Goal: Task Accomplishment & Management: Complete application form

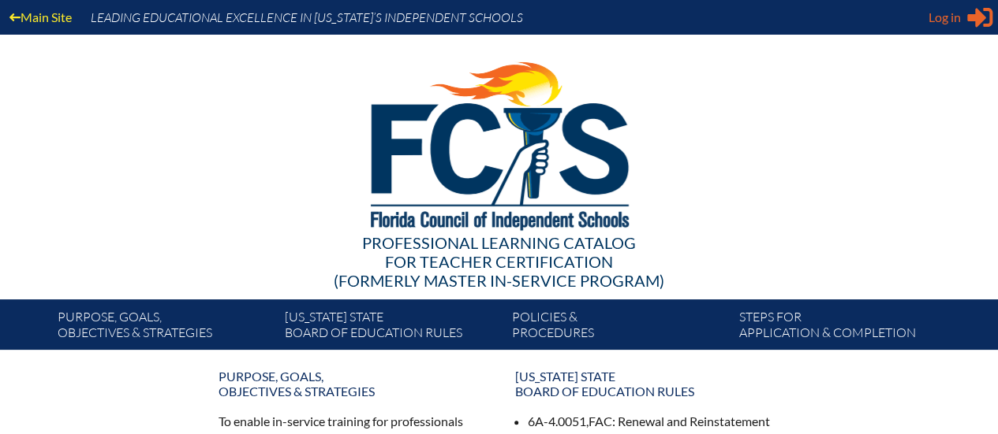
click at [946, 14] on span "Log in" at bounding box center [944, 17] width 32 height 19
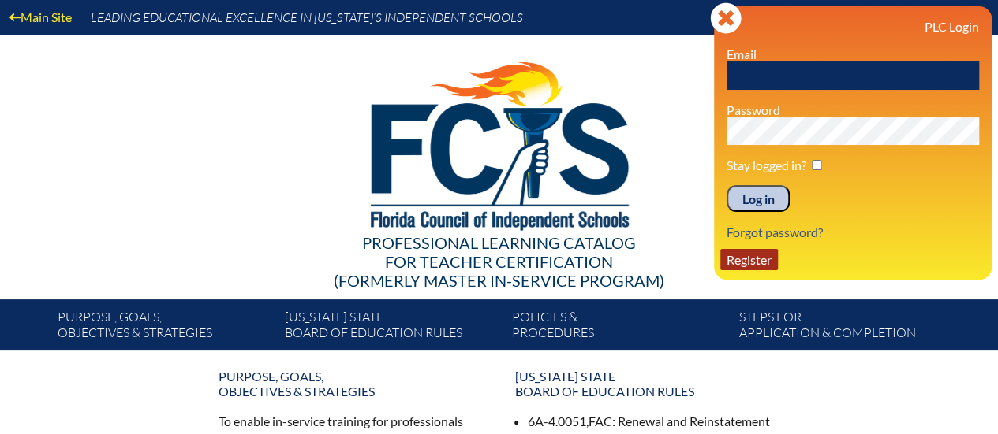
click at [753, 261] on link "Register" at bounding box center [749, 259] width 58 height 21
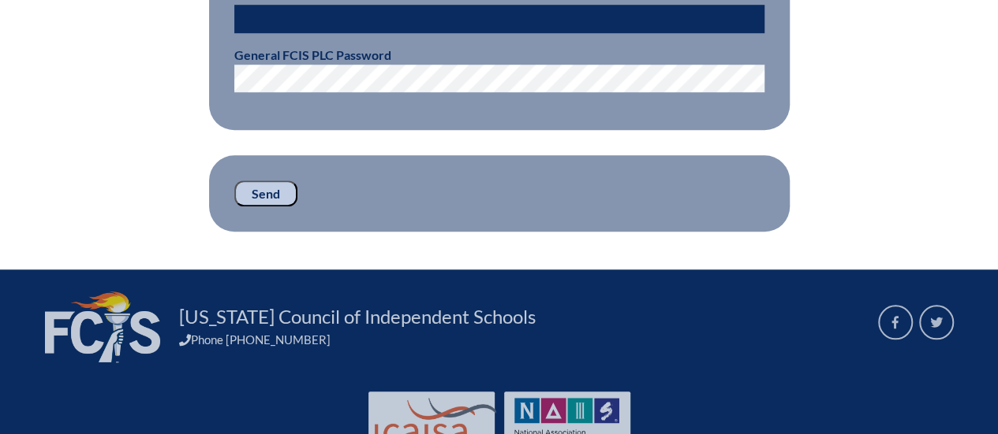
scroll to position [158, 0]
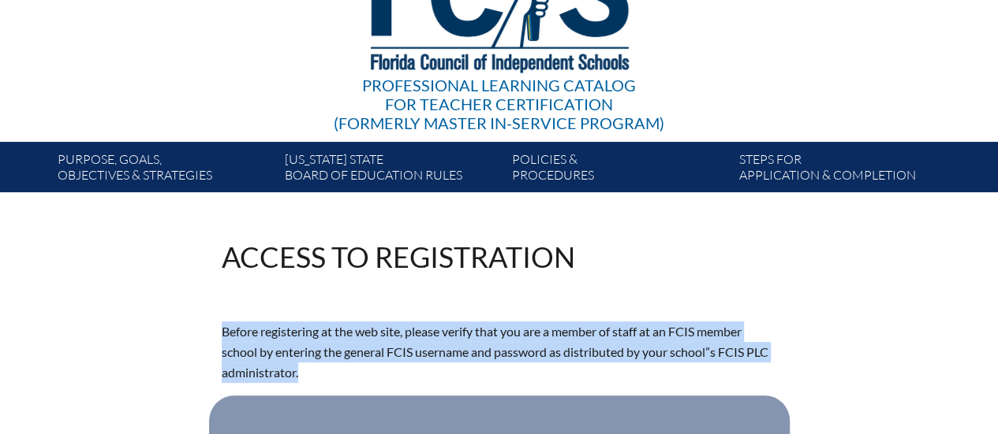
drag, startPoint x: 317, startPoint y: 368, endPoint x: 222, endPoint y: 333, distance: 101.8
click at [222, 333] on p "Before registering at the web site, please verify that you are a member of staf…" at bounding box center [499, 353] width 555 height 62
copy p "Before registering at the web site, please verify that you are a member of staf…"
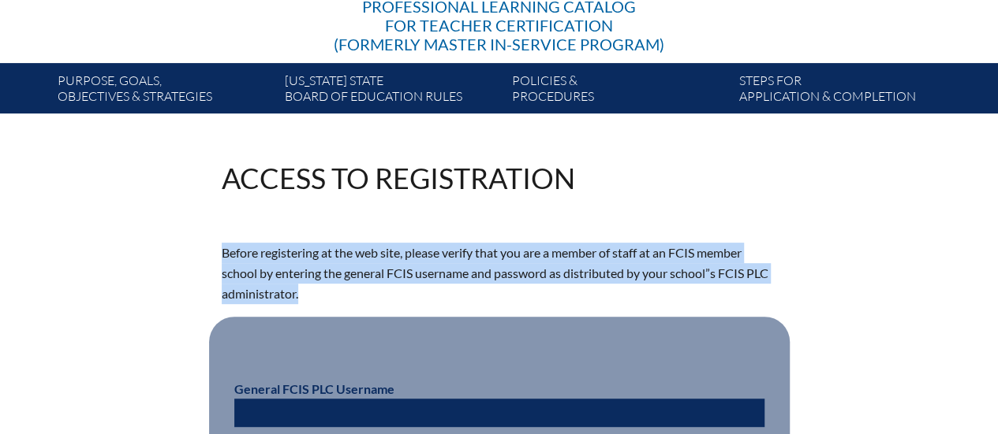
scroll to position [473, 0]
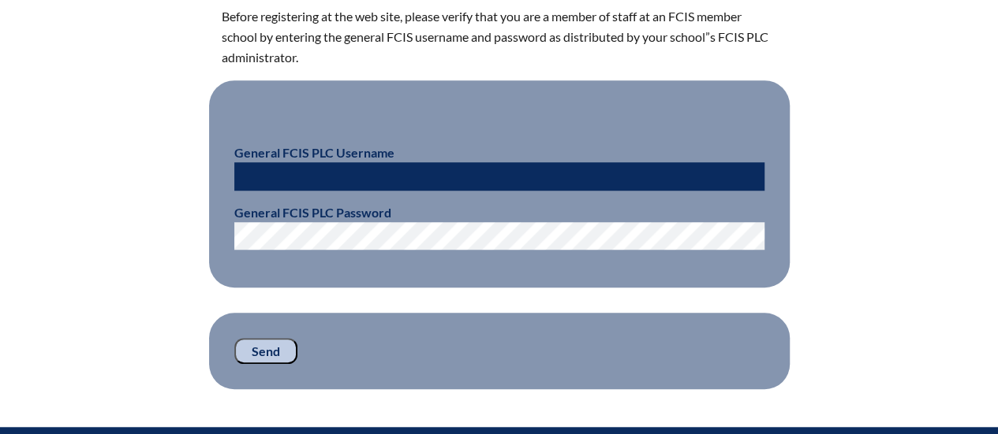
click at [370, 162] on input "text" at bounding box center [499, 176] width 530 height 28
type input "fcismember"
click at [281, 347] on input "Send" at bounding box center [265, 351] width 63 height 27
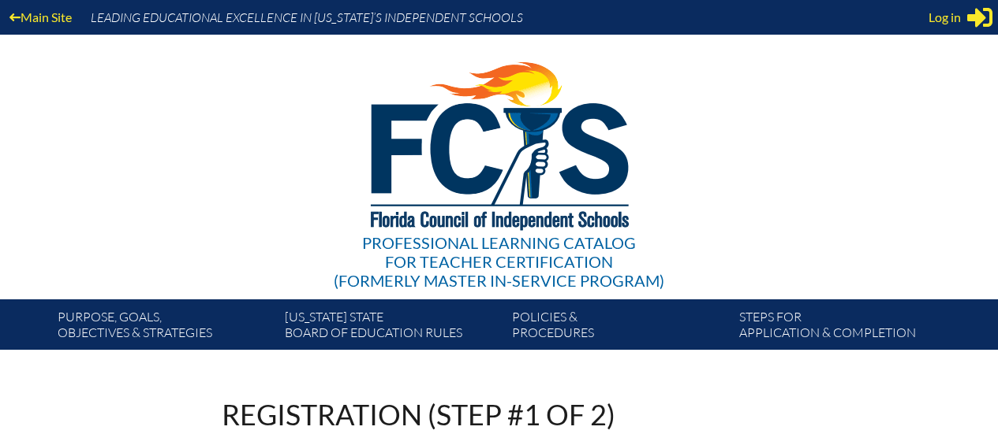
scroll to position [473, 0]
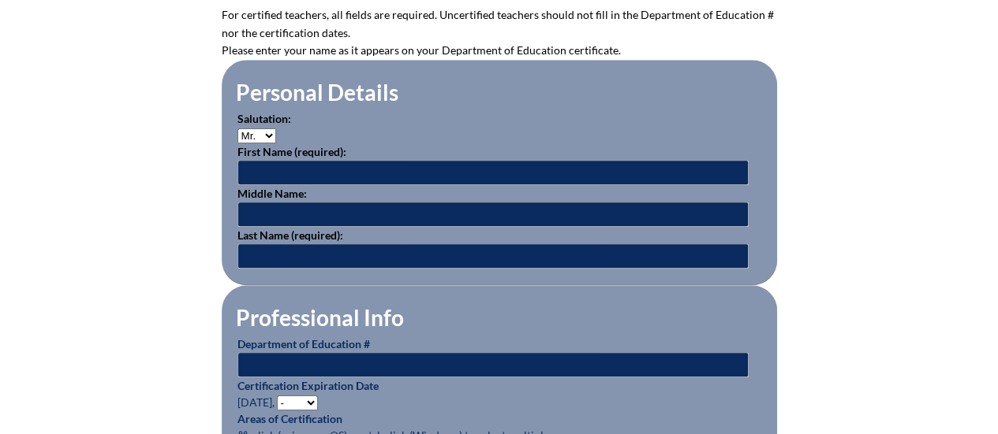
click at [268, 129] on select "Mr. Mrs. Ms. Dr. Rev." at bounding box center [256, 136] width 39 height 15
select select "Mrs."
click at [237, 129] on select "Mr. Mrs. Ms. Dr. Rev." at bounding box center [256, 136] width 39 height 15
click at [289, 168] on input "text" at bounding box center [492, 172] width 511 height 25
type input "[PERSON_NAME]"
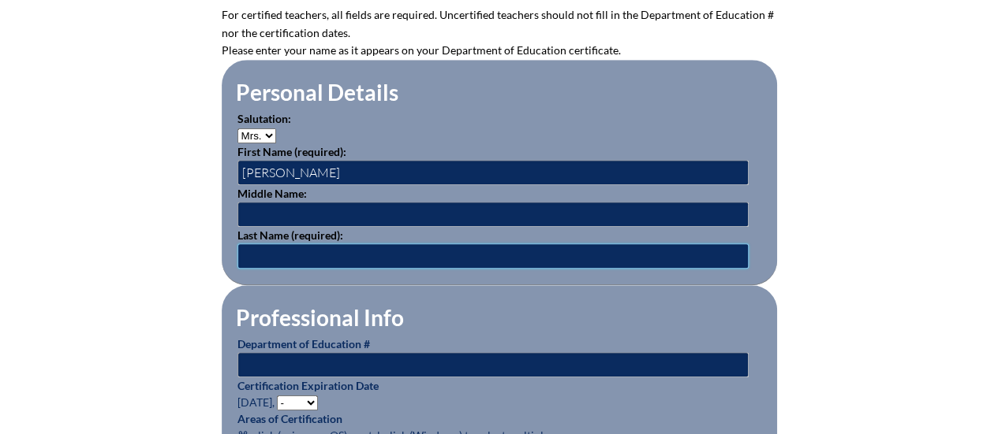
click at [308, 253] on input "text" at bounding box center [492, 256] width 511 height 25
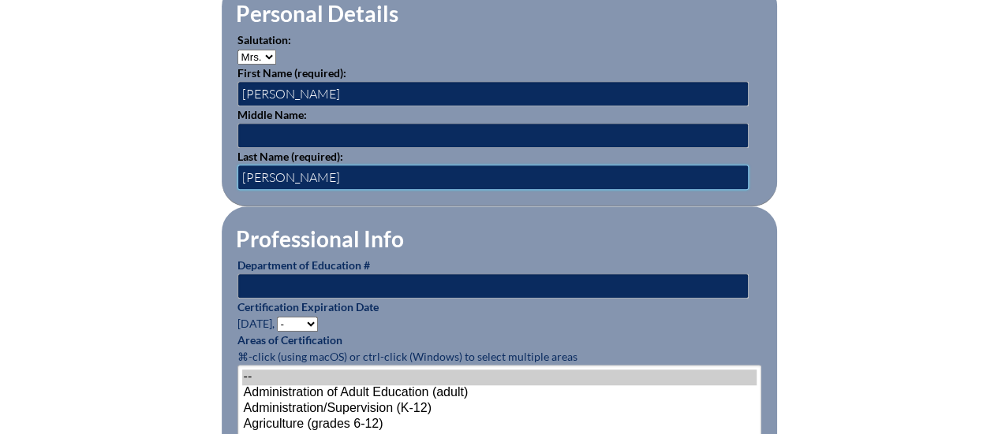
type input "[PERSON_NAME]"
click at [416, 282] on input "text" at bounding box center [492, 286] width 511 height 25
click at [311, 274] on input "text" at bounding box center [492, 286] width 511 height 25
type input "1201223"
click at [343, 311] on p "Certification Expiration Date [DATE], - 2031 2030 2029 2028 2027 2026 2025 2024…" at bounding box center [499, 315] width 524 height 33
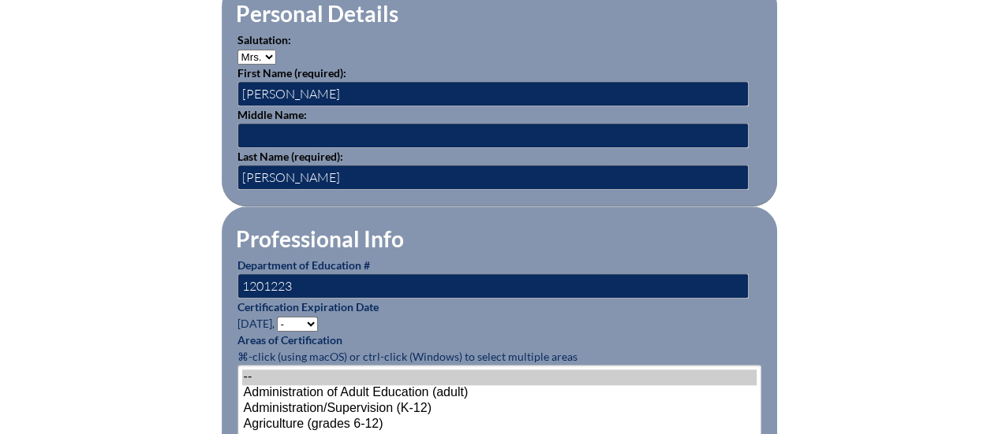
click at [315, 321] on select "- 2031 2030 2029 2028 2027 2026 2025 2024 2023 2022 2021 2020 2019 2018 2017 20…" at bounding box center [297, 324] width 41 height 15
select select "2027"
click at [279, 317] on select "- 2031 2030 2029 2028 2027 2026 2025 2024 2023 2022 2021 2020 2019 2018 2017 20…" at bounding box center [297, 324] width 41 height 15
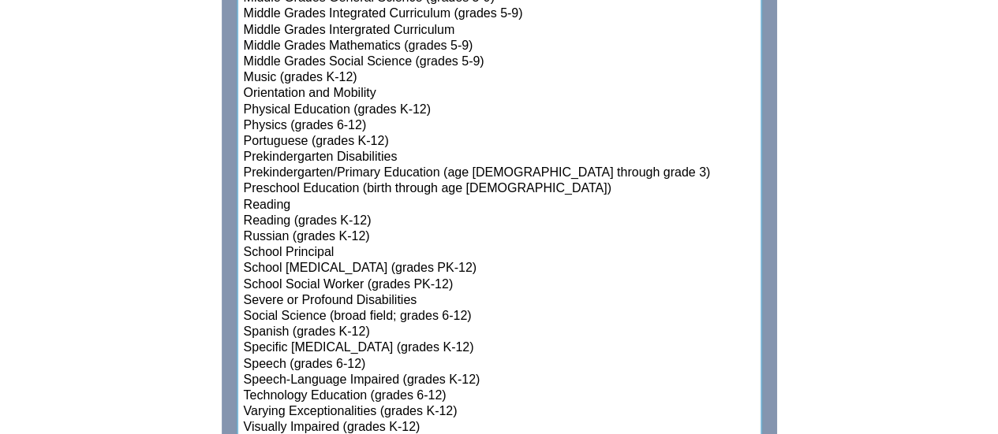
scroll to position [1885, 0]
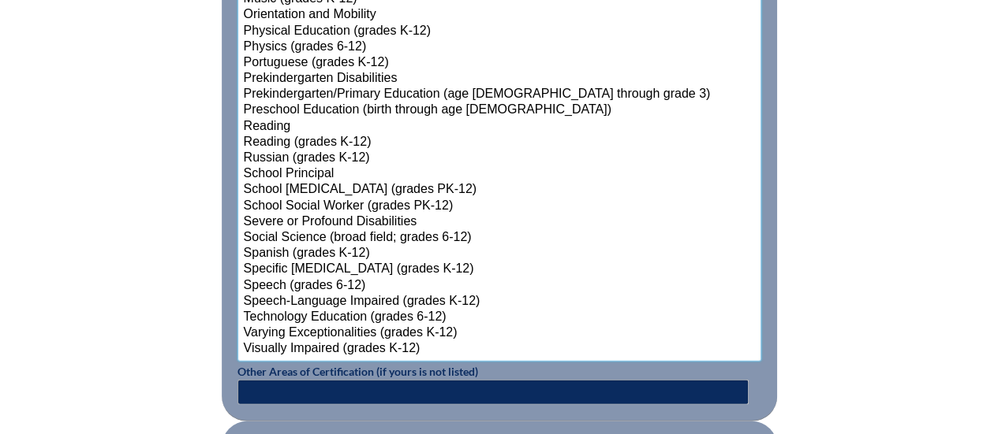
select select"]"] "15173"
click at [331, 248] on option "Spanish (grades K-12)" at bounding box center [499, 254] width 514 height 16
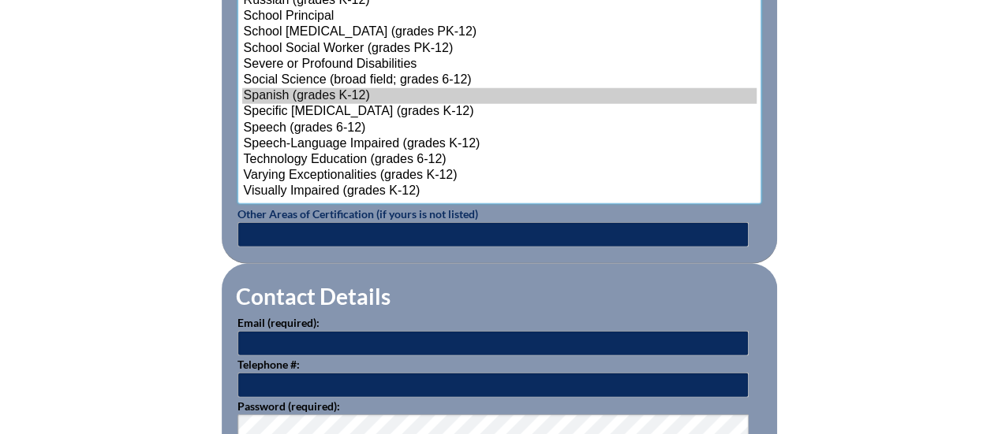
scroll to position [2122, 0]
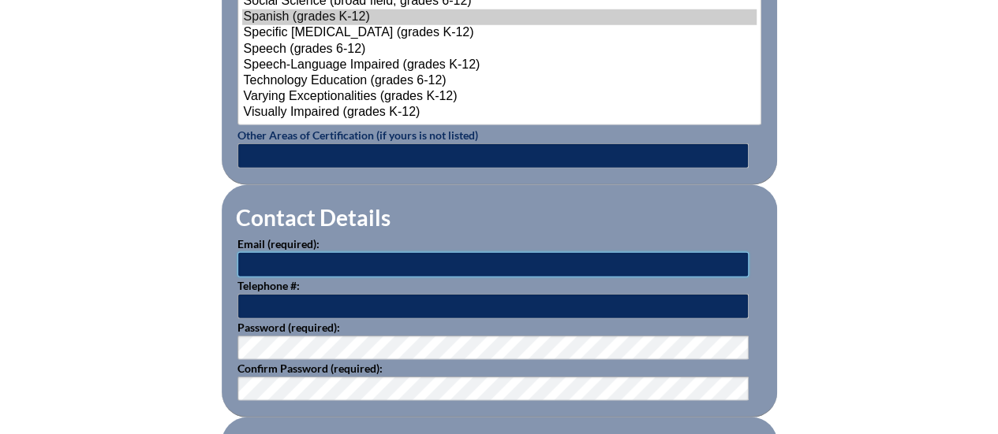
click at [338, 259] on input "text" at bounding box center [492, 264] width 511 height 25
click at [356, 266] on input "text" at bounding box center [492, 264] width 511 height 25
type input "[EMAIL_ADDRESS][DOMAIN_NAME]"
type input "6032838727"
click at [339, 254] on input "[EMAIL_ADDRESS][DOMAIN_NAME]" at bounding box center [492, 264] width 511 height 25
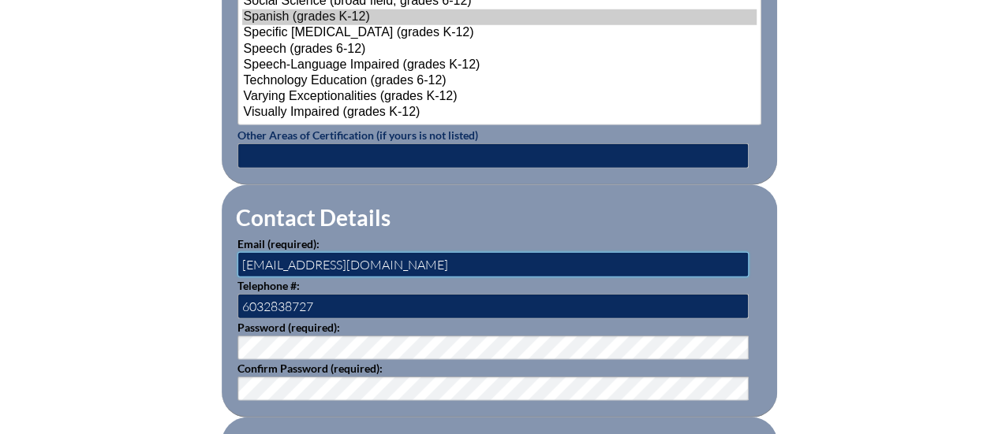
drag, startPoint x: 379, startPoint y: 259, endPoint x: 166, endPoint y: 277, distance: 213.7
click at [272, 252] on input "text" at bounding box center [492, 264] width 511 height 25
type input "[PERSON_NAME][EMAIL_ADDRESS][PERSON_NAME][DOMAIN_NAME]"
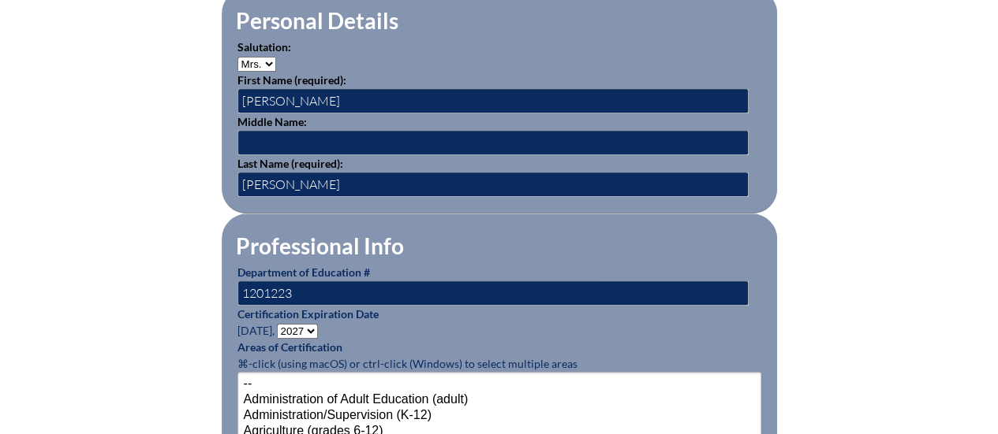
scroll to position [387, 0]
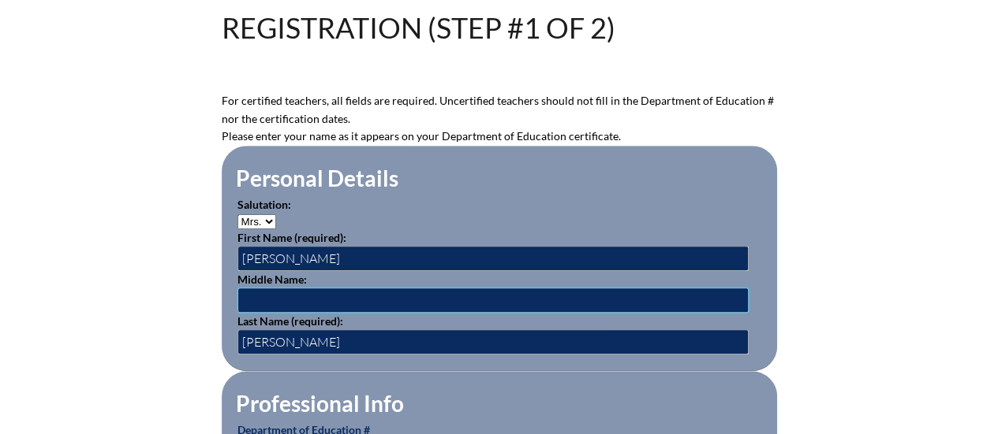
click at [351, 304] on input "text" at bounding box center [492, 300] width 511 height 25
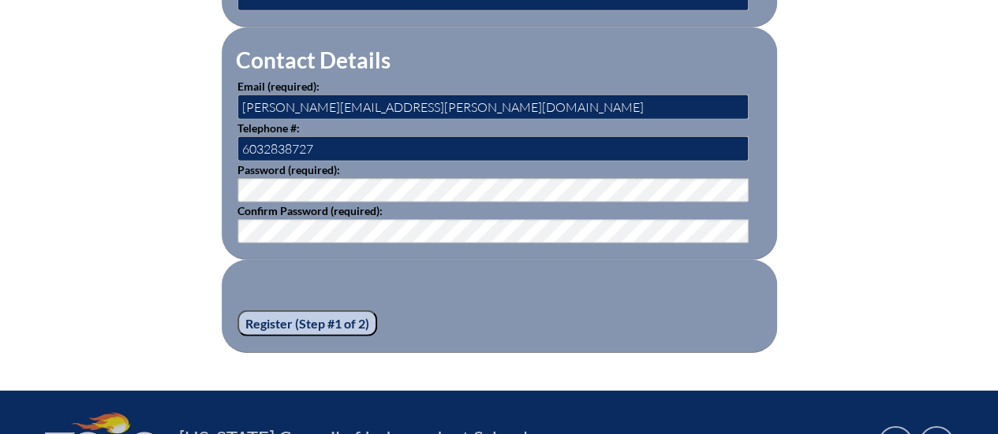
scroll to position [2359, 0]
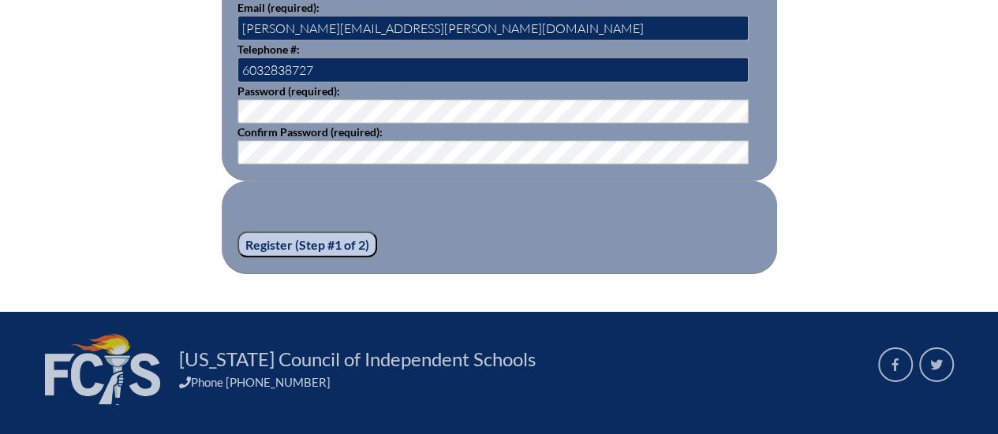
type input "[PERSON_NAME]"
click at [320, 240] on input "Register (Step #1 of 2)" at bounding box center [307, 245] width 140 height 27
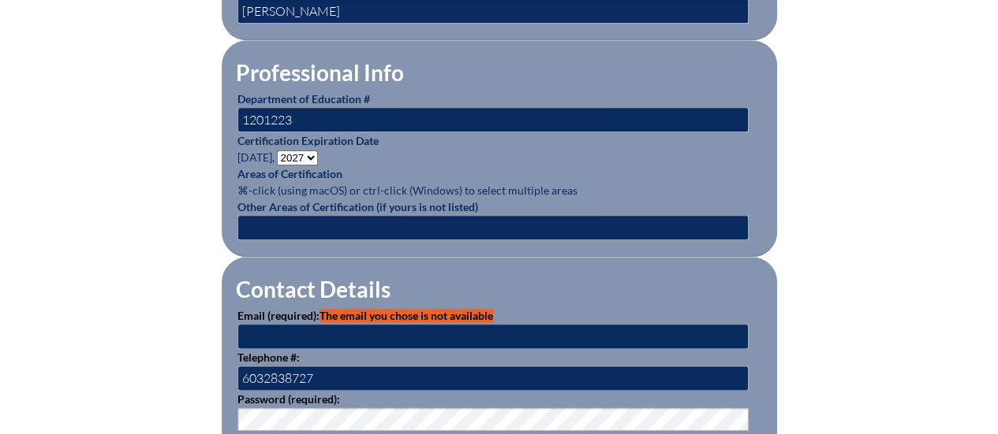
scroll to position [946, 0]
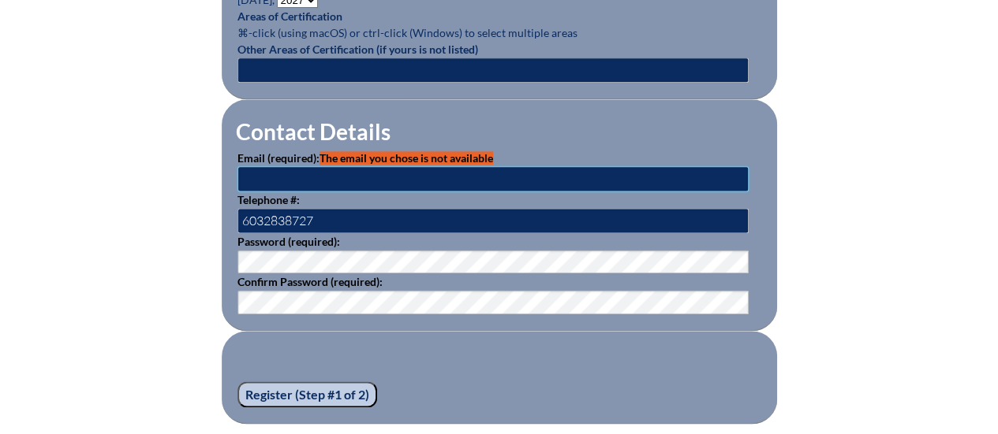
click at [483, 177] on input "text" at bounding box center [492, 178] width 511 height 25
type input "[EMAIL_ADDRESS][DOMAIN_NAME]"
drag, startPoint x: 432, startPoint y: 167, endPoint x: 210, endPoint y: 165, distance: 222.4
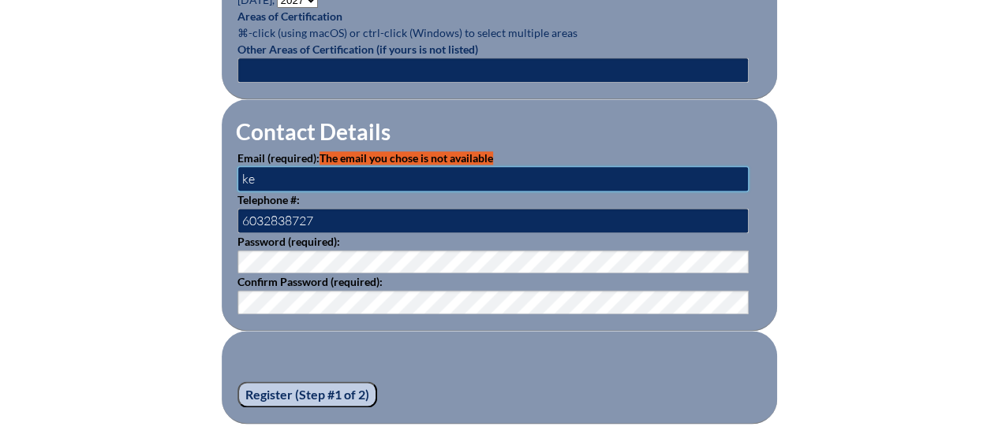
type input "[PERSON_NAME][EMAIL_ADDRESS][PERSON_NAME][DOMAIN_NAME]"
